Goal: Task Accomplishment & Management: Use online tool/utility

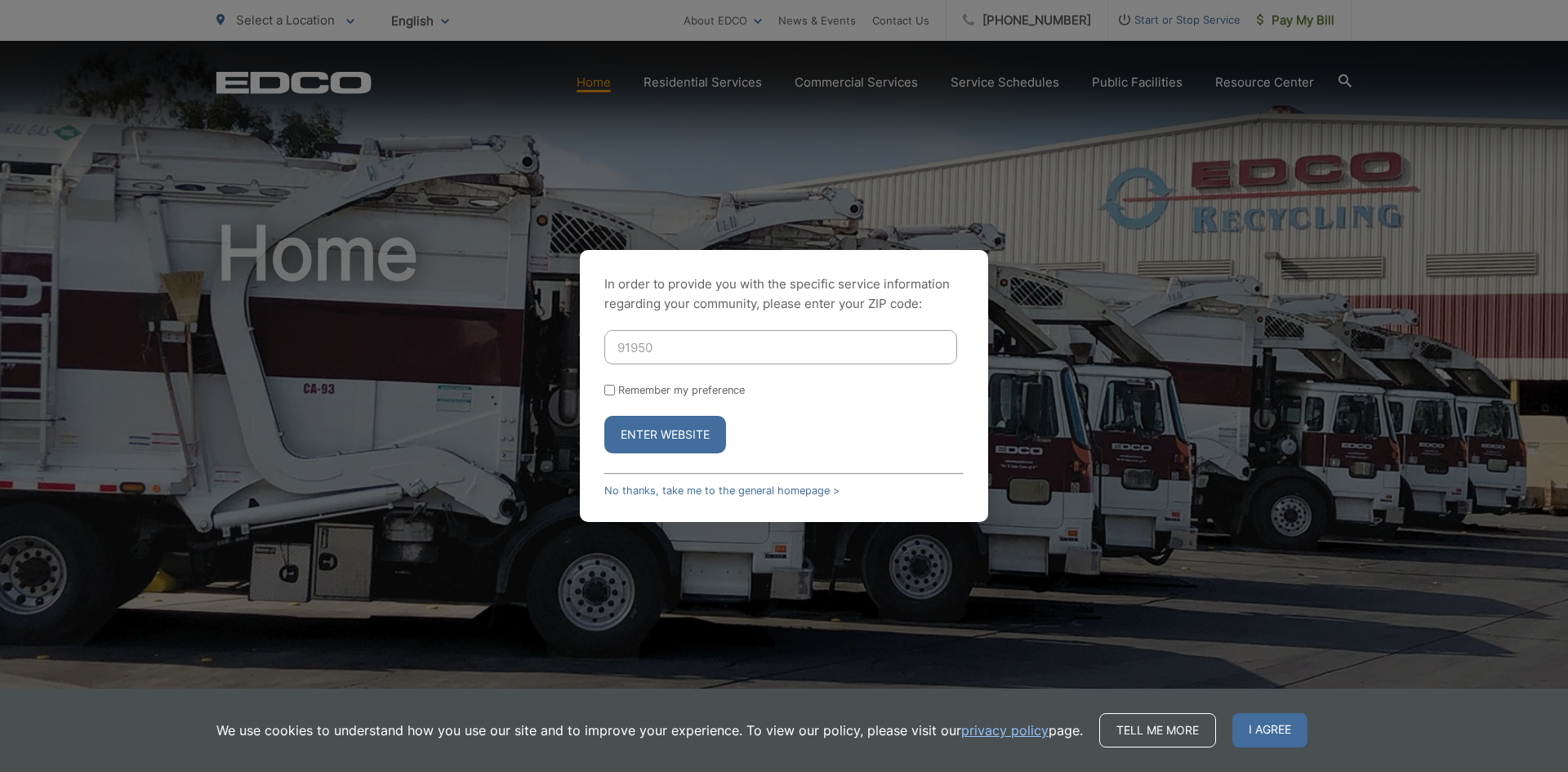
type input "91950"
click at [604, 415] on button "Enter Website" at bounding box center [664, 434] width 122 height 38
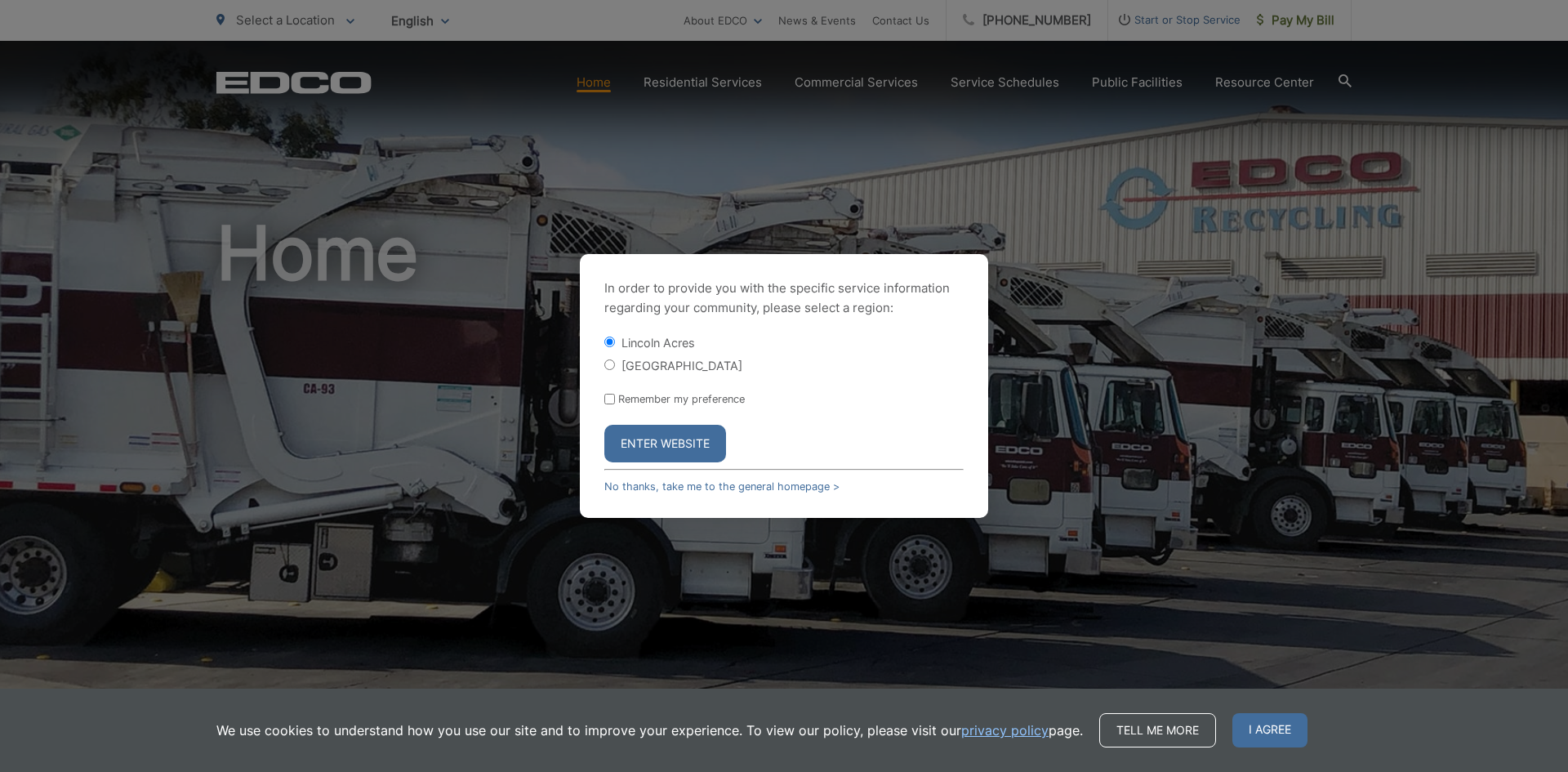
click at [617, 363] on div "[GEOGRAPHIC_DATA]" at bounding box center [784, 364] width 359 height 16
click at [612, 366] on input "[GEOGRAPHIC_DATA]" at bounding box center [609, 364] width 11 height 11
radio input "true"
click at [635, 441] on button "Enter Website" at bounding box center [664, 443] width 122 height 38
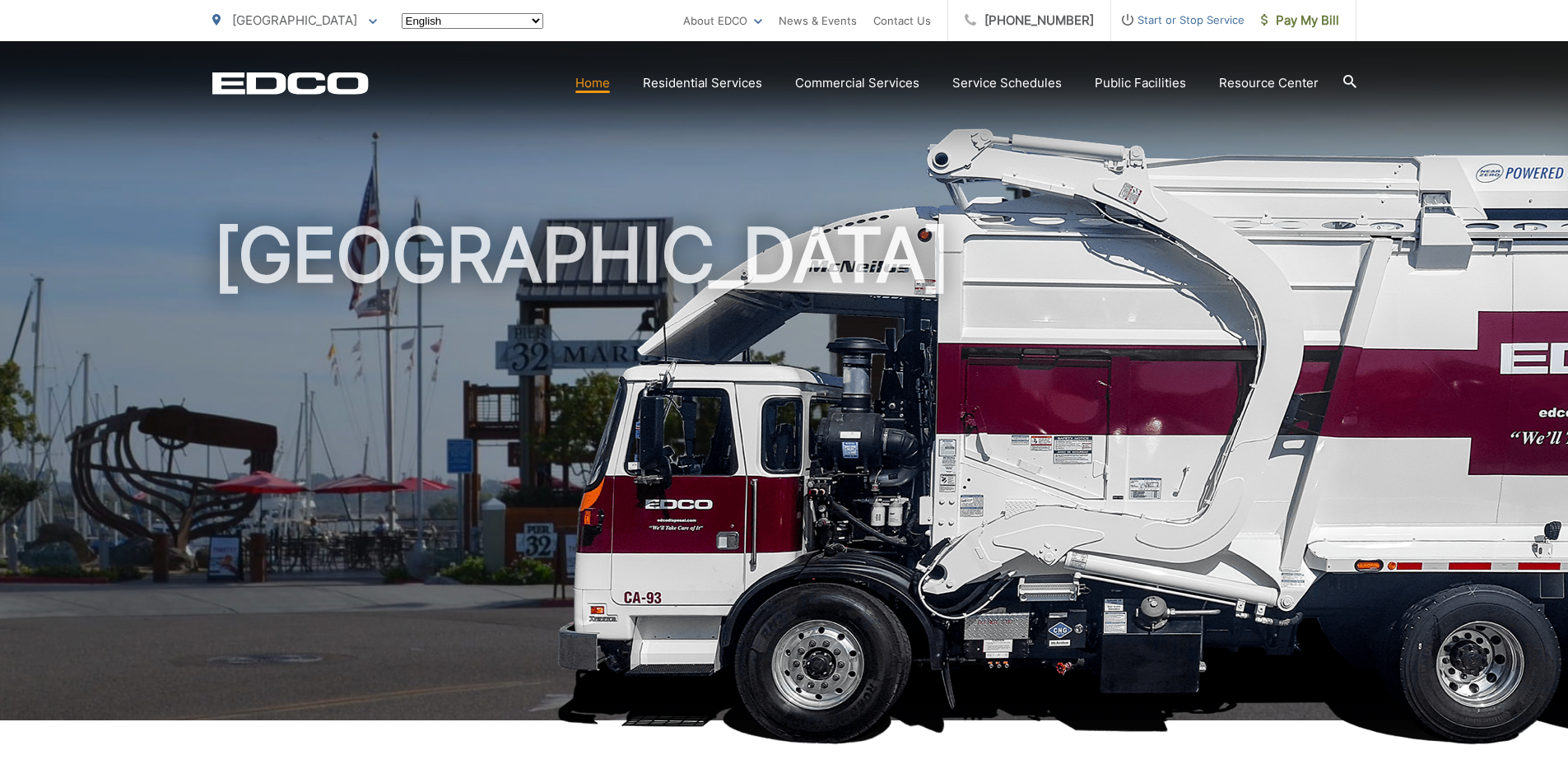
scroll to position [576, 0]
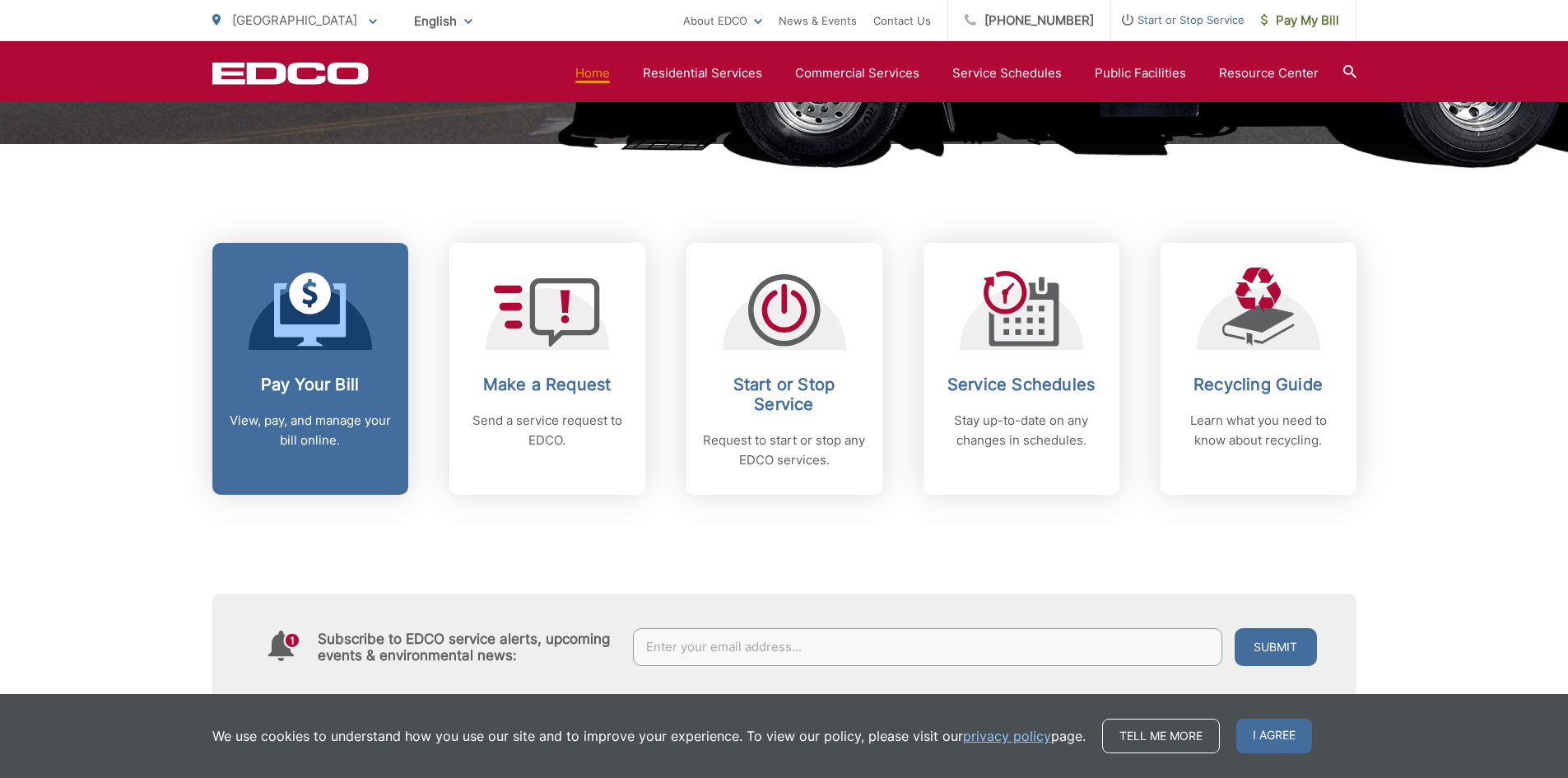
click at [303, 331] on icon at bounding box center [310, 315] width 72 height 63
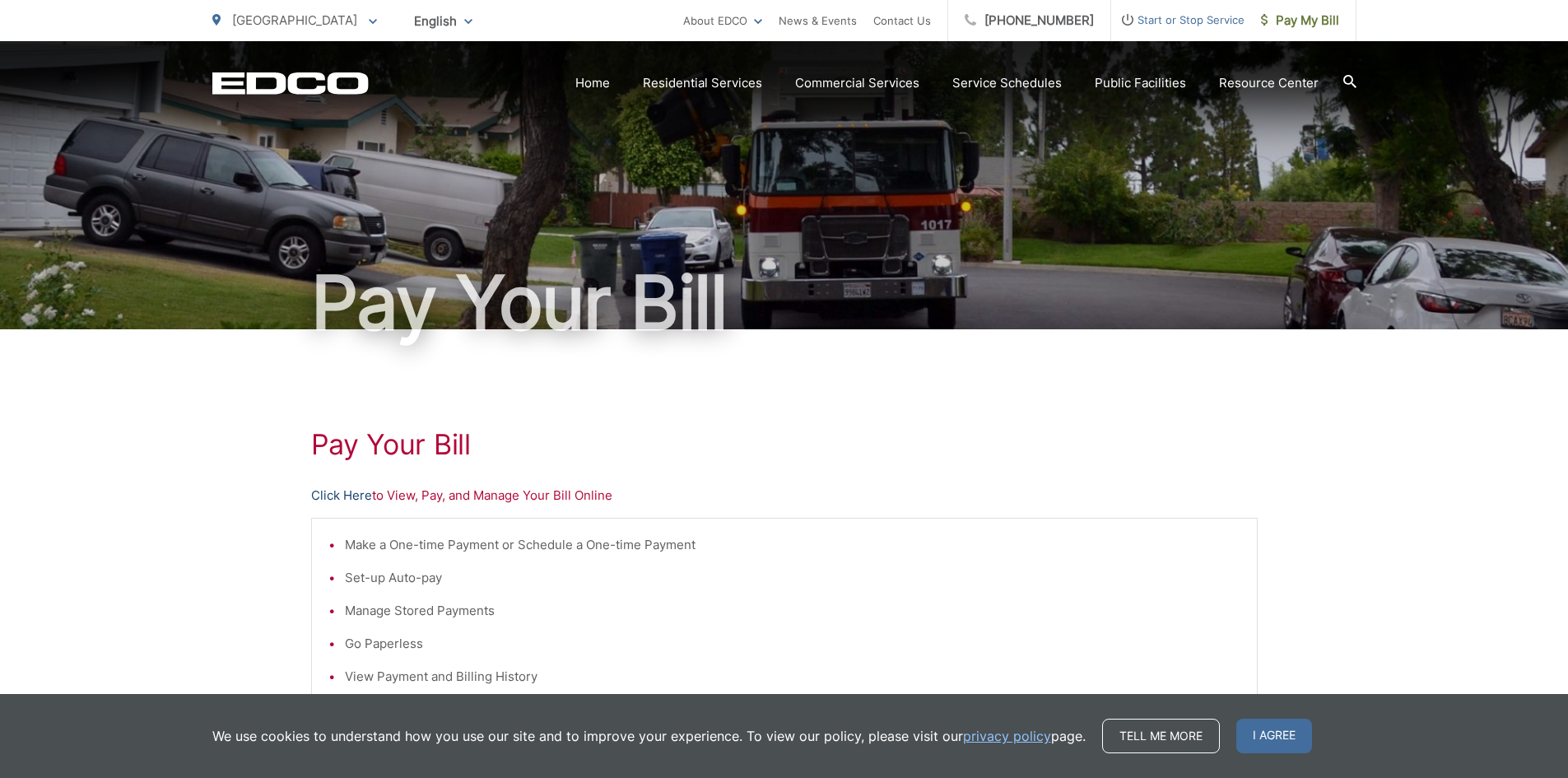
click at [346, 496] on link "Click Here" at bounding box center [342, 495] width 61 height 19
